Goal: Information Seeking & Learning: Learn about a topic

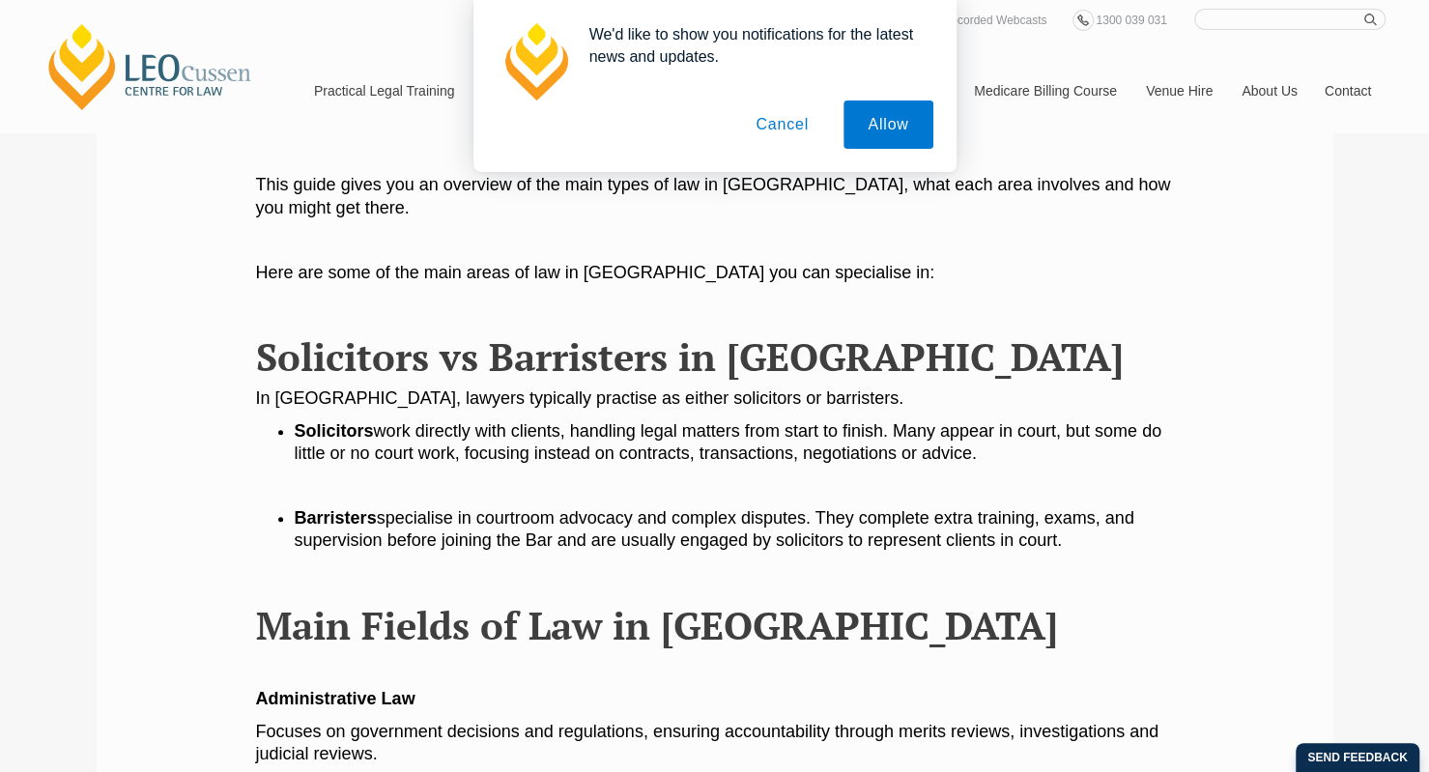
click at [792, 105] on button "Cancel" at bounding box center [782, 125] width 101 height 48
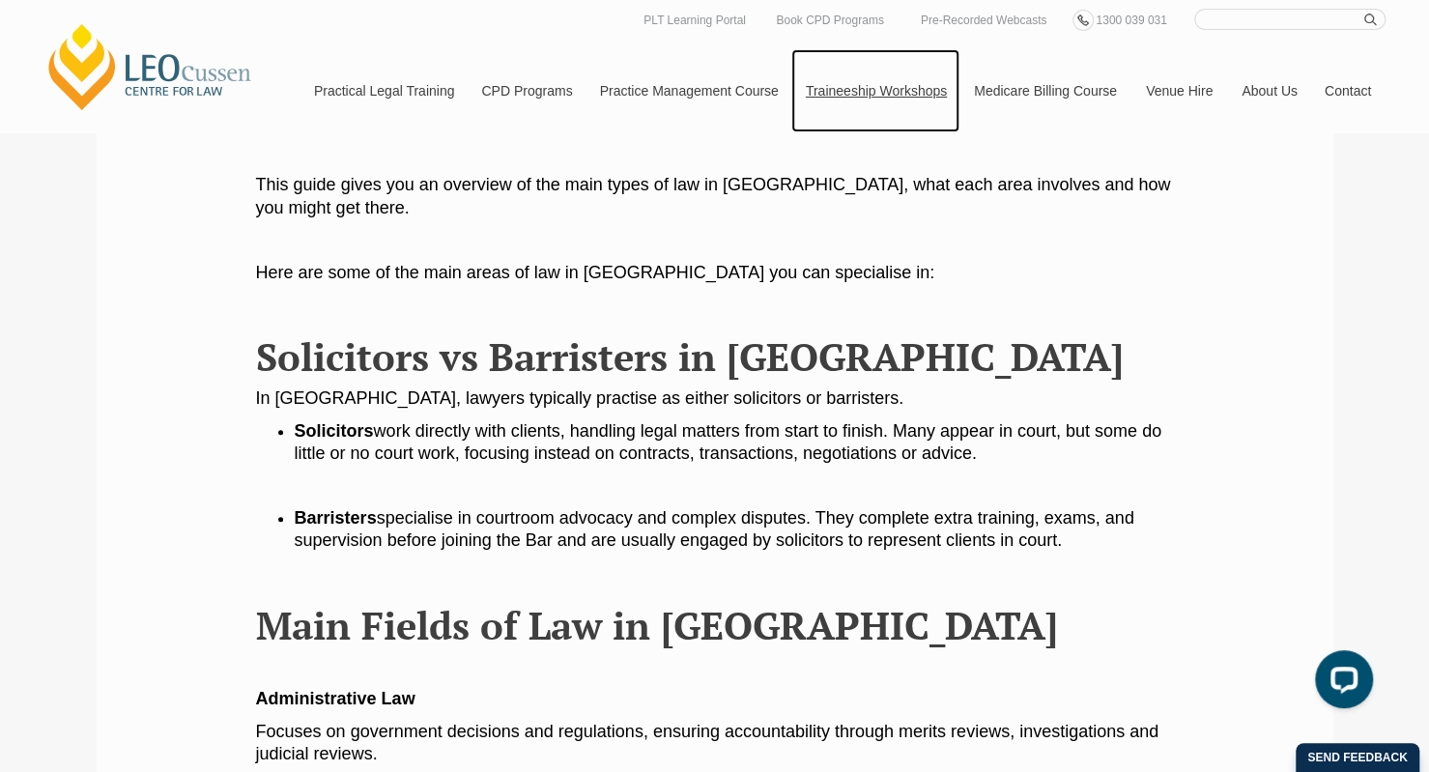
click at [792, 127] on link "Traineeship Workshops" at bounding box center [876, 90] width 168 height 83
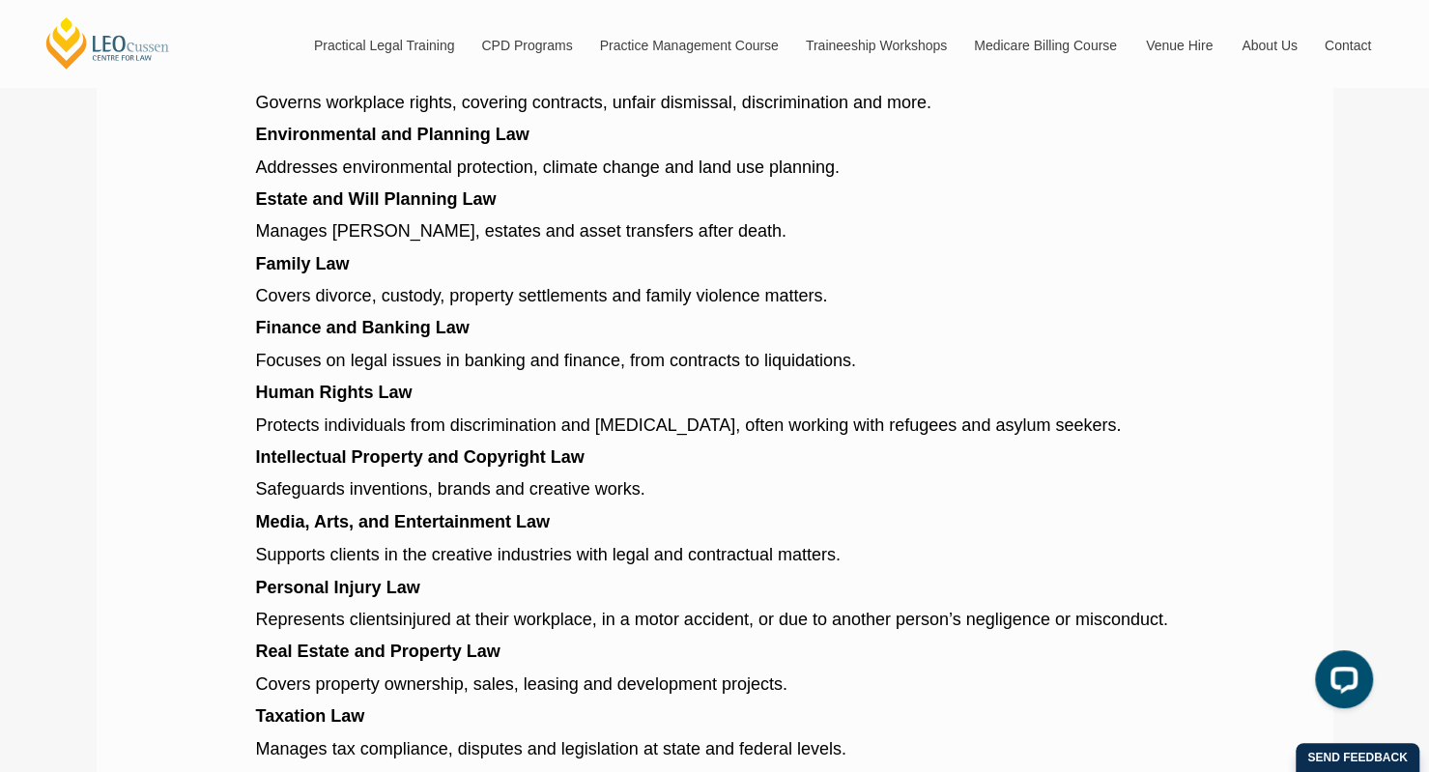
scroll to position [1745, 0]
